Goal: Task Accomplishment & Management: Manage account settings

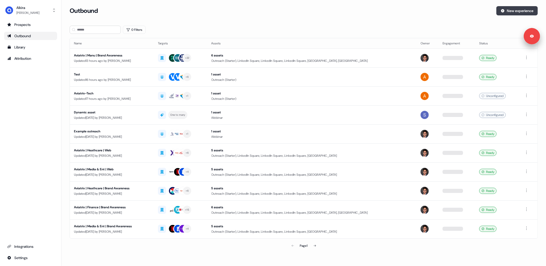
click at [515, 13] on button "New experience" at bounding box center [517, 10] width 41 height 9
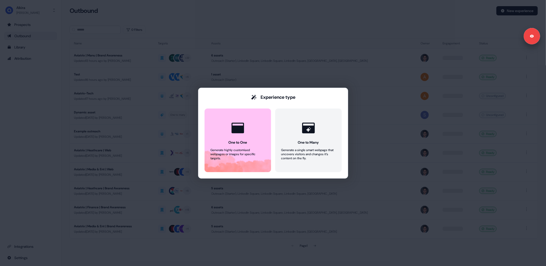
click at [171, 31] on div "Experience type One to One Generate highly customised webpages or images for sp…" at bounding box center [273, 133] width 546 height 266
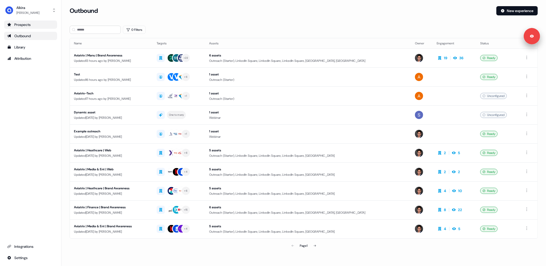
click at [17, 26] on div "Prospects" at bounding box center [30, 24] width 47 height 5
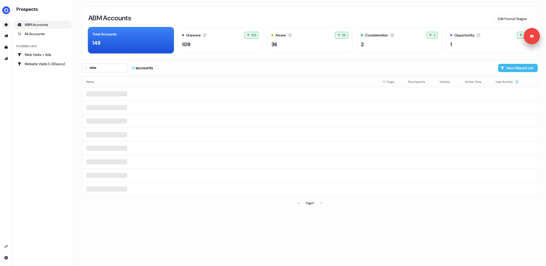
click at [511, 70] on button "New Filtered List" at bounding box center [518, 68] width 40 height 8
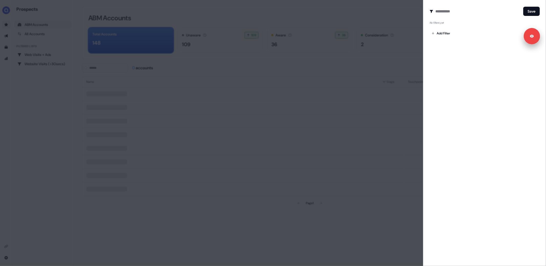
click at [446, 29] on div "Add Filter" at bounding box center [485, 32] width 110 height 10
click at [445, 32] on body "Signed in as [PERSON_NAME] Sign out For the best experience switch devices to a…" at bounding box center [273, 133] width 546 height 266
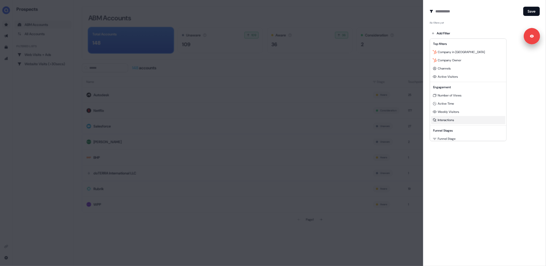
click at [446, 120] on span "Interactions" at bounding box center [446, 120] width 16 height 4
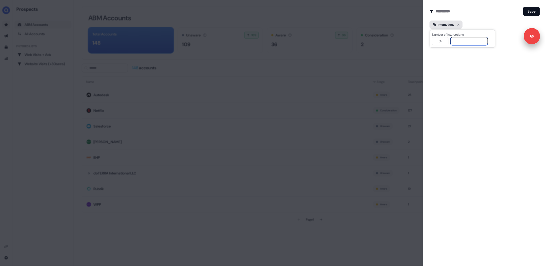
click at [450, 26] on span "Interactions" at bounding box center [446, 24] width 17 height 5
click at [444, 33] on body "Signed in as [PERSON_NAME] Sign out For the best experience switch devices to a…" at bounding box center [273, 133] width 546 height 266
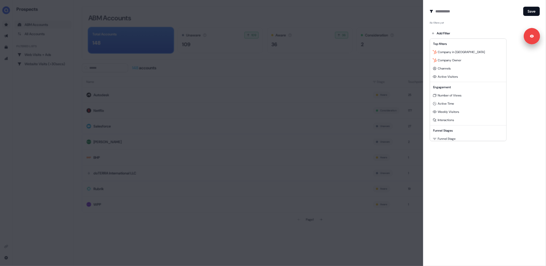
click at [463, 34] on div at bounding box center [273, 133] width 546 height 266
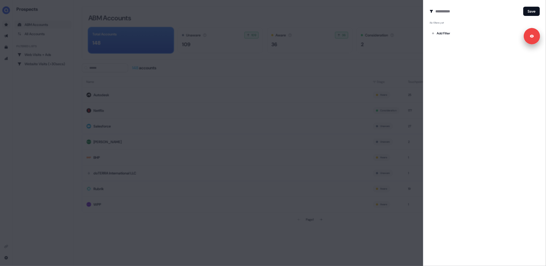
click at [458, 72] on div "Create Audience Filter Create a new audience by setting a name and configuring …" at bounding box center [484, 133] width 123 height 266
click at [448, 34] on body "Signed in as [PERSON_NAME] Sign out For the best experience switch devices to a…" at bounding box center [273, 133] width 546 height 266
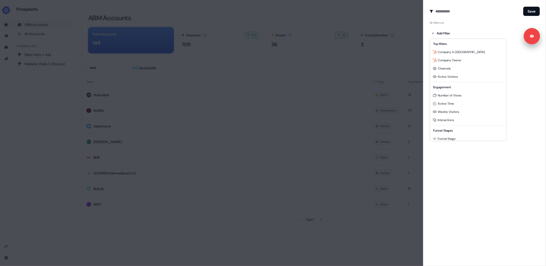
click at [280, 58] on div at bounding box center [273, 133] width 546 height 266
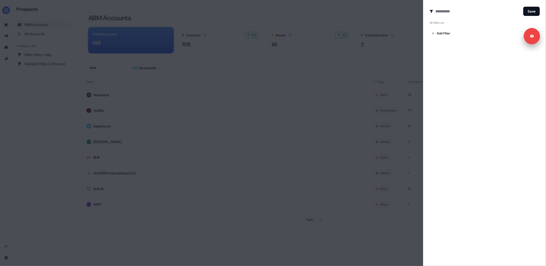
click at [4, 38] on div at bounding box center [273, 133] width 546 height 266
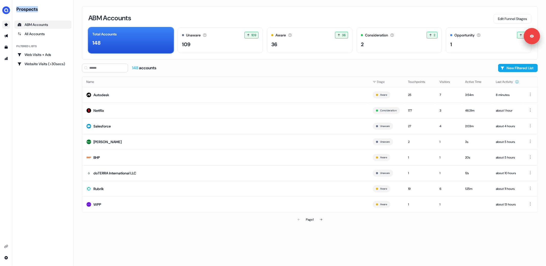
click at [4, 38] on link "Go to outbound experience" at bounding box center [6, 36] width 8 height 8
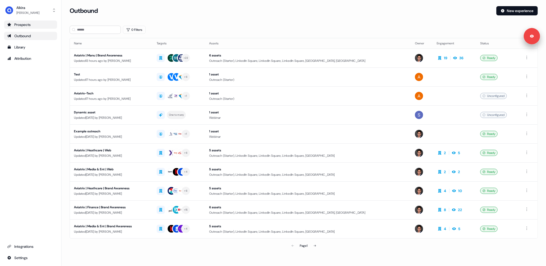
click at [19, 38] on div "Outbound" at bounding box center [30, 35] width 47 height 5
click at [516, 13] on button "New experience" at bounding box center [517, 10] width 41 height 9
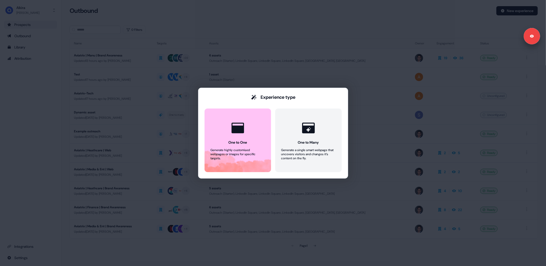
click at [102, 26] on div "Experience type One to One Generate highly customised webpages or images for sp…" at bounding box center [273, 133] width 546 height 266
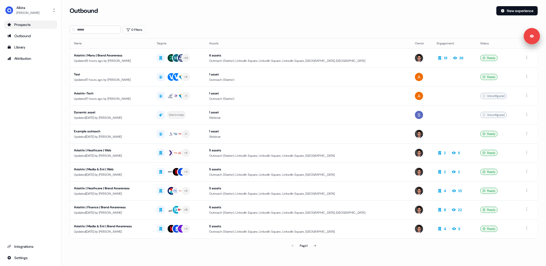
click at [17, 26] on div "Prospects" at bounding box center [30, 24] width 47 height 5
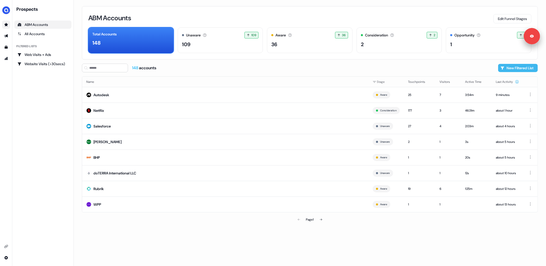
click at [508, 70] on button "New Filtered List" at bounding box center [518, 68] width 40 height 8
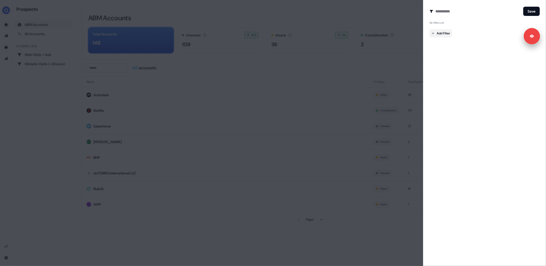
click at [443, 34] on body "Signed in as [PERSON_NAME] Sign out For the best experience switch devices to a…" at bounding box center [273, 133] width 546 height 266
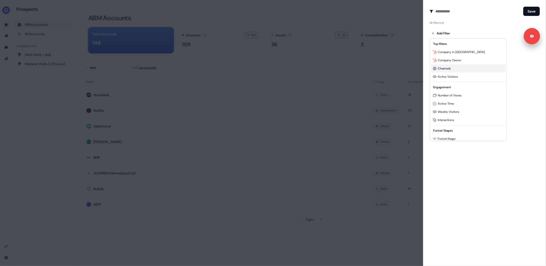
click at [443, 68] on span "Channels" at bounding box center [444, 68] width 13 height 4
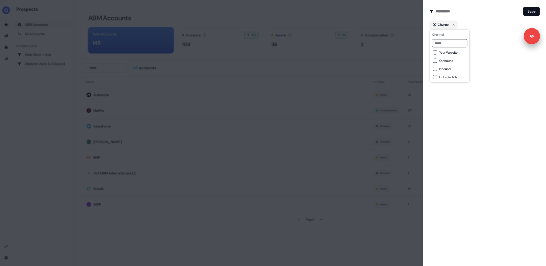
click at [436, 52] on button "Your Website" at bounding box center [435, 52] width 4 height 4
click at [455, 25] on icon "button" at bounding box center [454, 25] width 6 height 6
click at [448, 33] on body "Signed in as [PERSON_NAME] Sign out For the best experience switch devices to a…" at bounding box center [273, 133] width 546 height 266
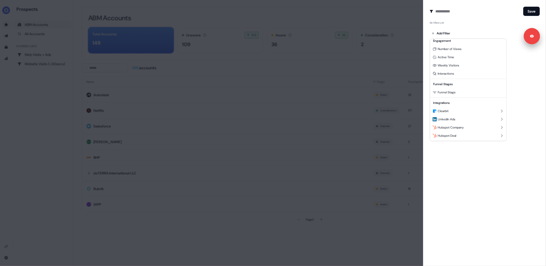
click at [73, 147] on div at bounding box center [273, 133] width 546 height 266
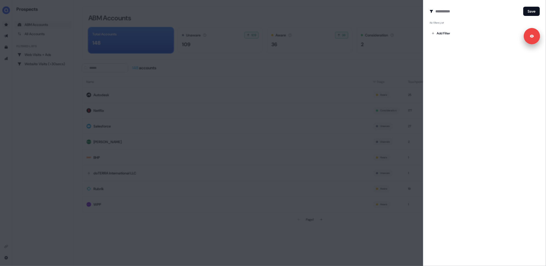
click at [293, 75] on div at bounding box center [273, 133] width 546 height 266
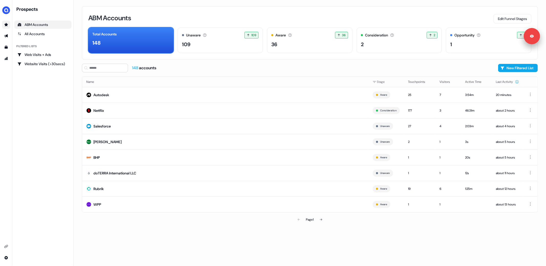
click at [38, 138] on div "Prospects ABM Accounts All Accounts Filtered lists Web Visits + Ads Website Vis…" at bounding box center [42, 132] width 57 height 253
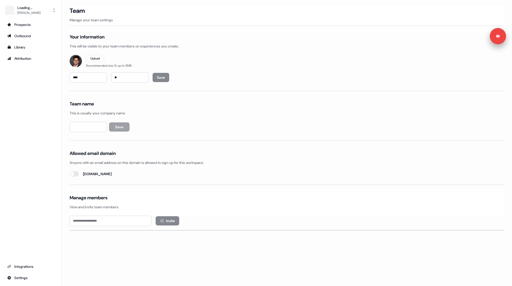
type input "**********"
